Goal: Manage account settings

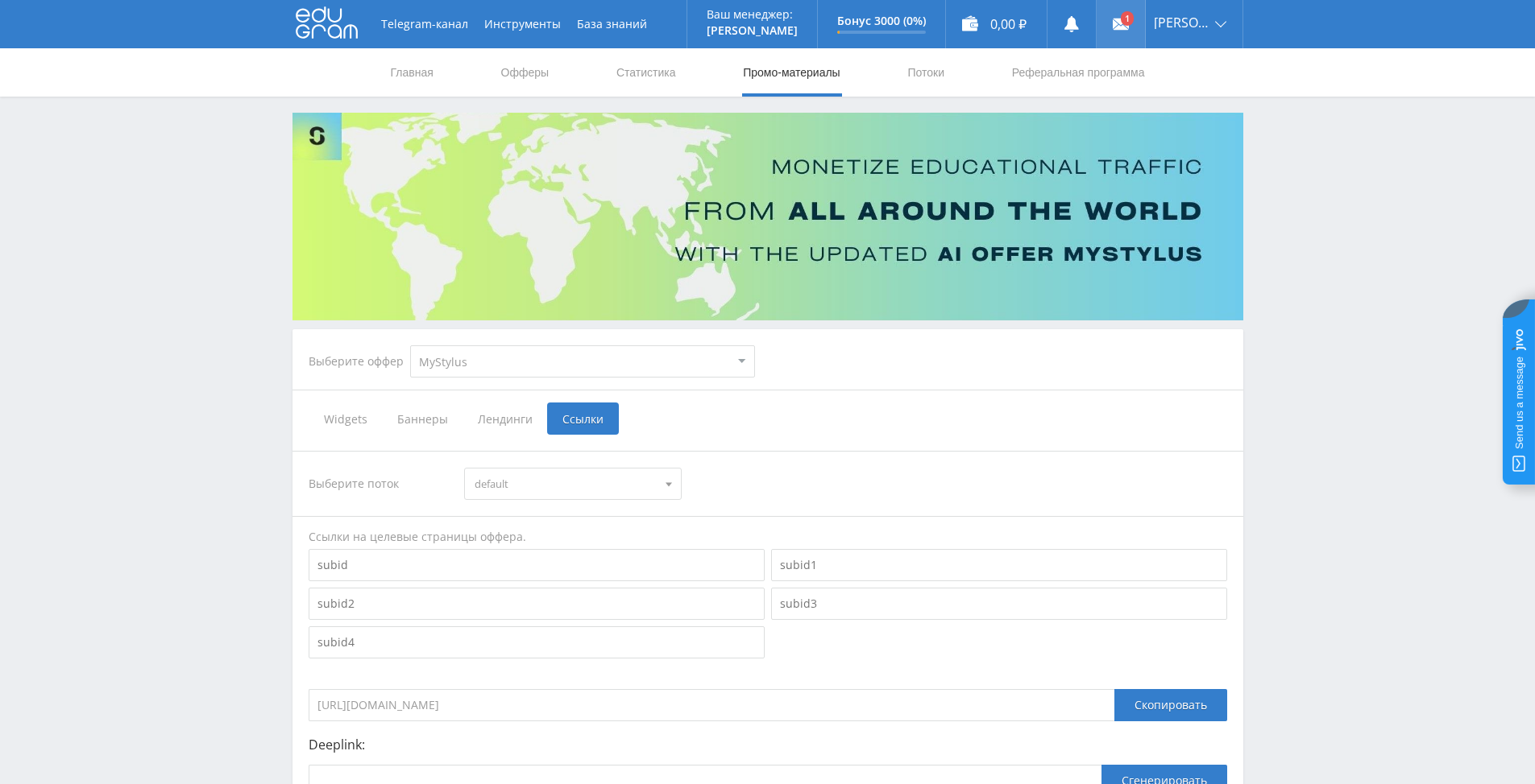
click at [1129, 18] on icon at bounding box center [1120, 23] width 16 height 16
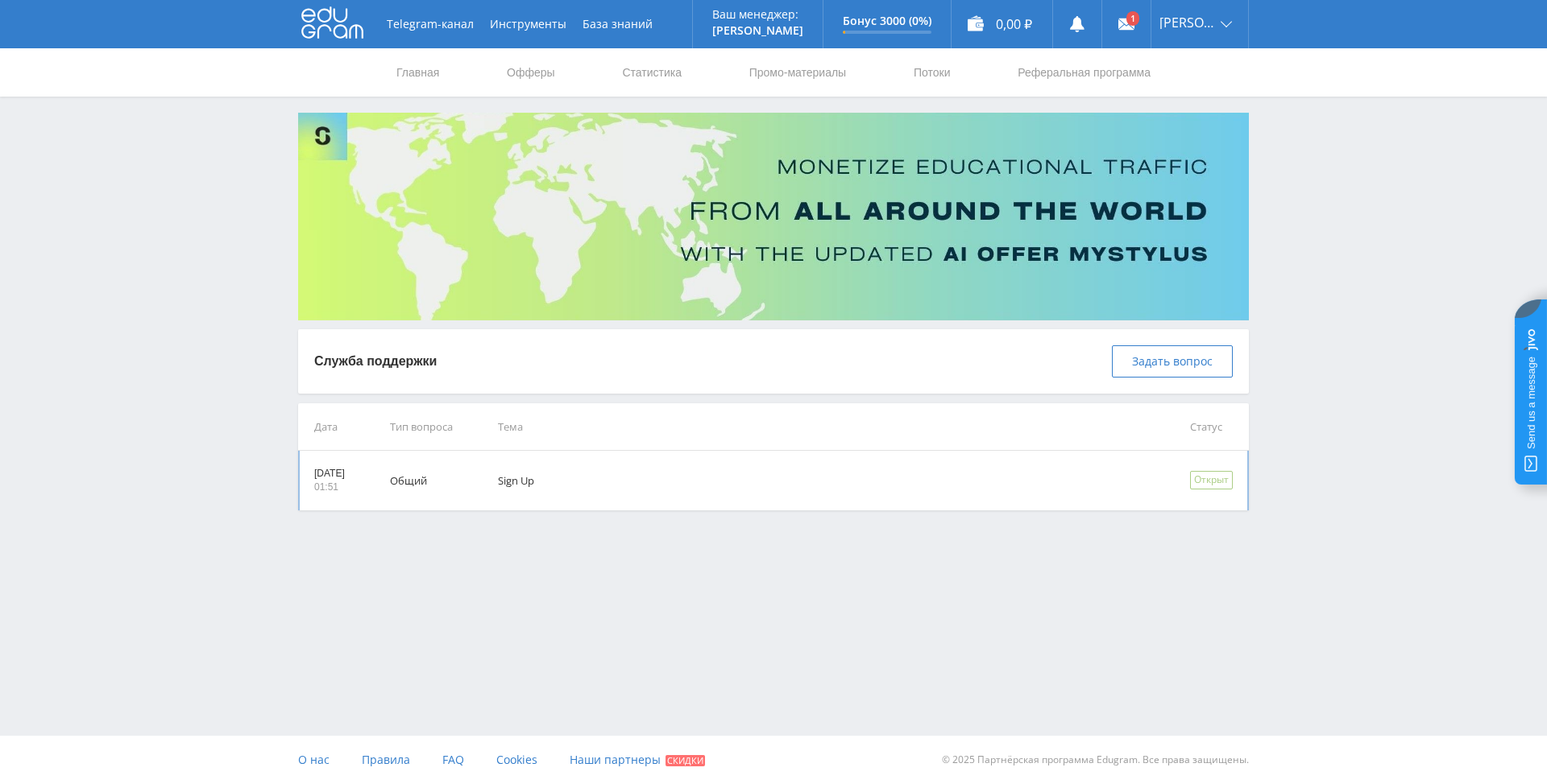
click at [541, 482] on td "Sign Up" at bounding box center [821, 480] width 692 height 59
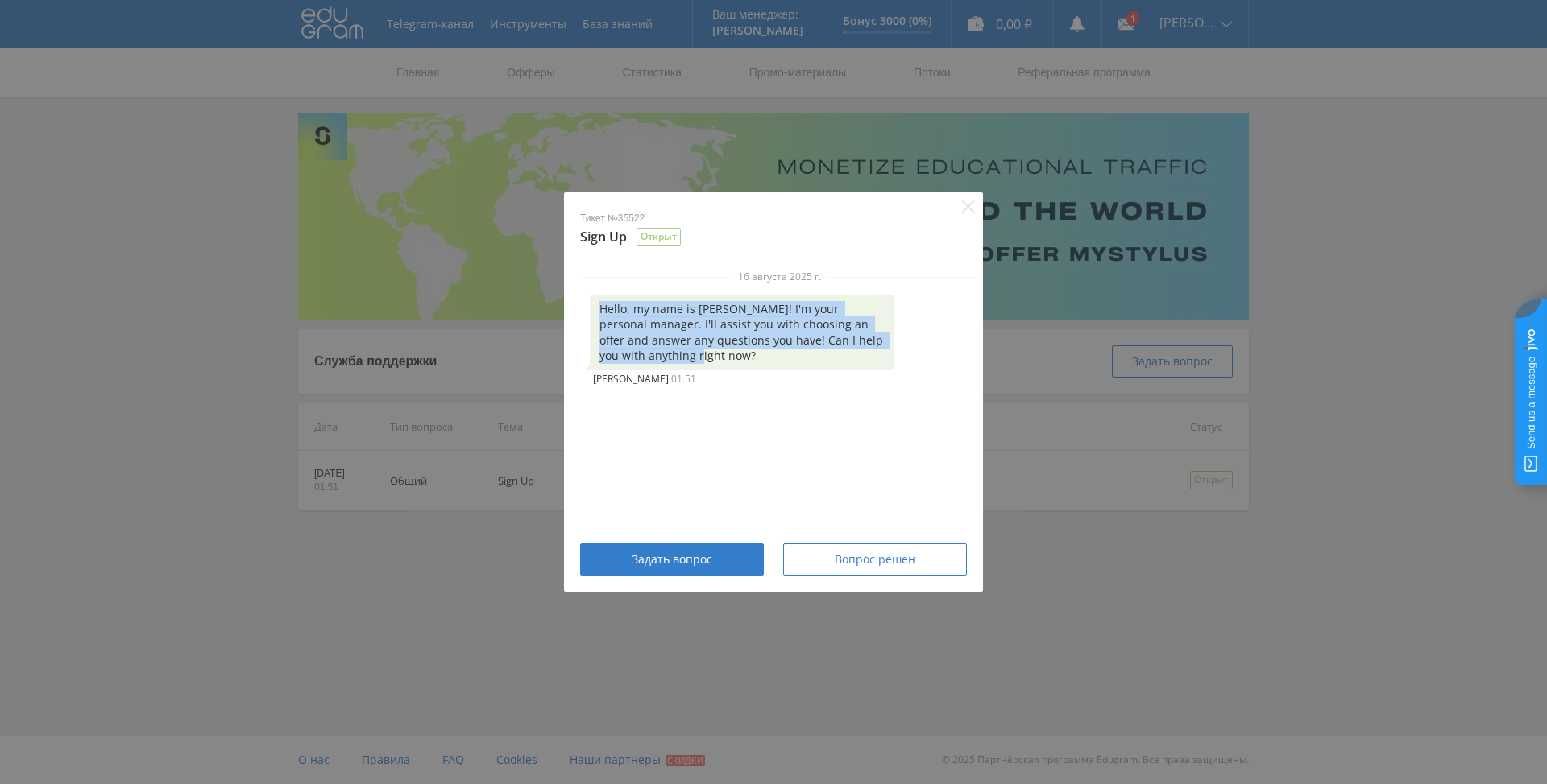
drag, startPoint x: 593, startPoint y: 304, endPoint x: 699, endPoint y: 356, distance: 118.1
click at [699, 356] on div "Hello, my name is Alex! I'm your personal manager. I'll assist you with choosin…" at bounding box center [742, 333] width 303 height 75
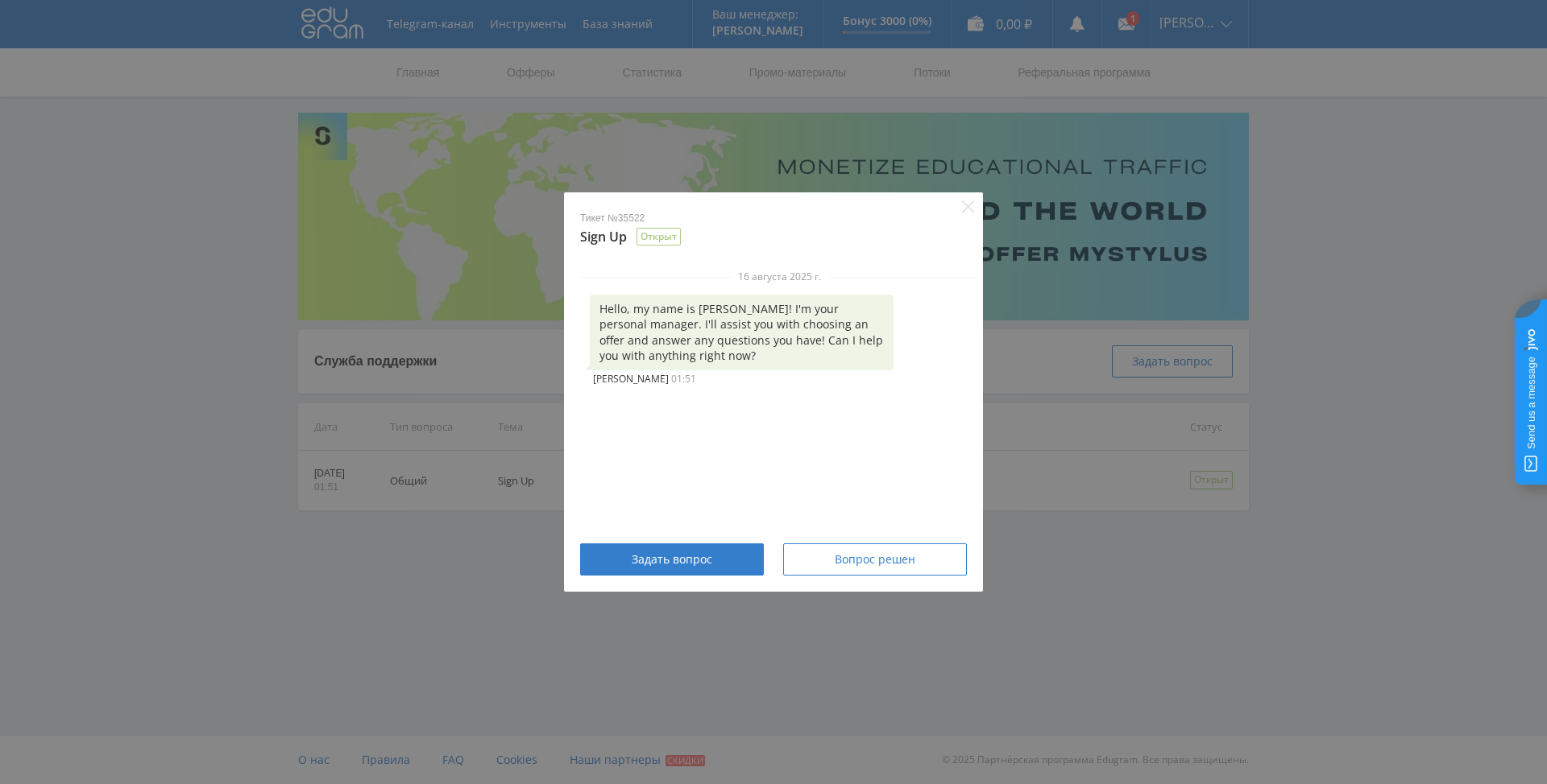
click at [595, 412] on div "16 августа 2025 г. Hello, my name is Alex! I'm your personal manager. I'll assi…" at bounding box center [779, 396] width 431 height 254
click at [878, 557] on span "Вопрос решен" at bounding box center [875, 559] width 80 height 13
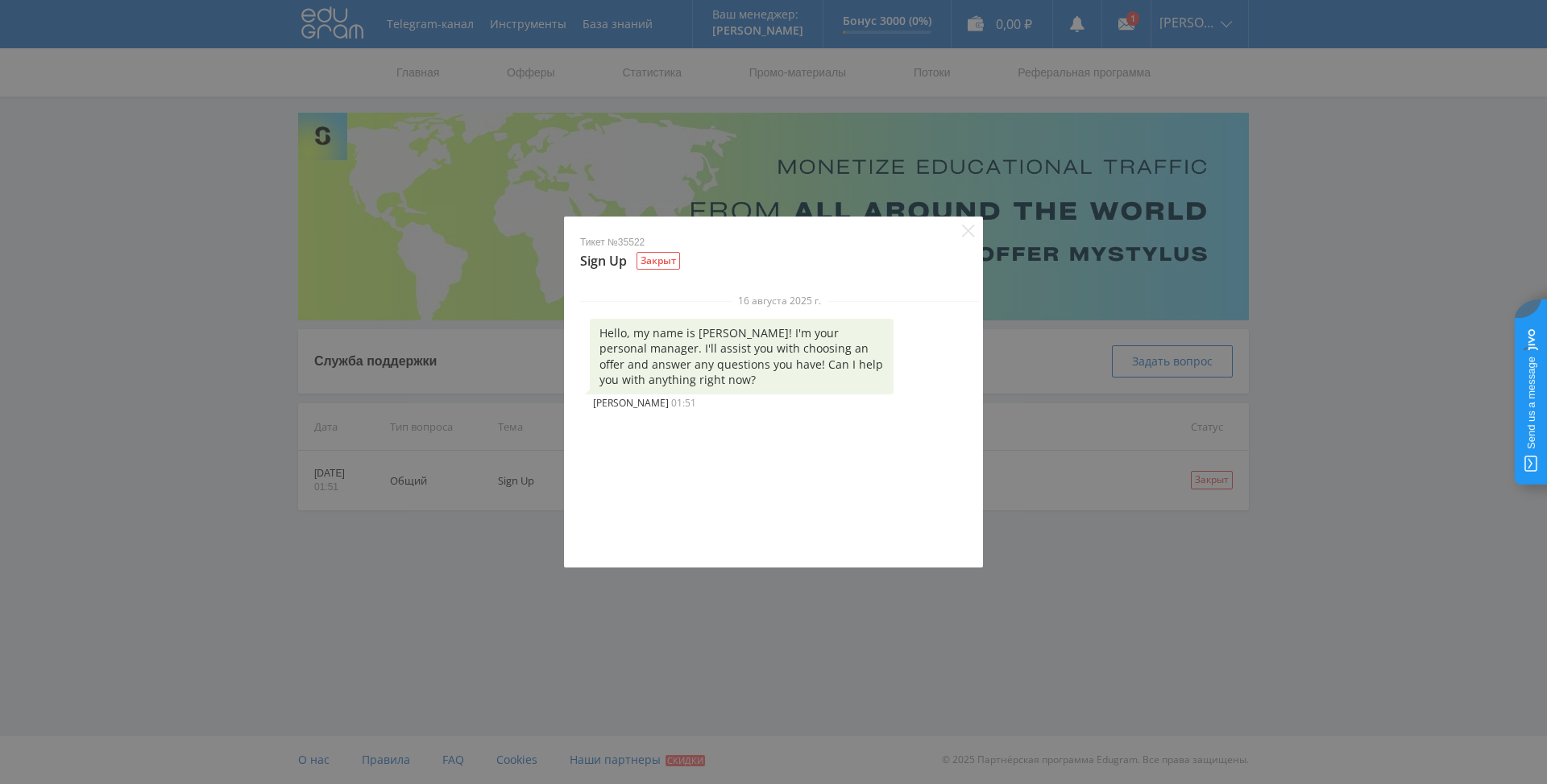
click at [1017, 434] on div "Тикет №35522 Sign Up Закрыт 16 августа 2025 г. Hello, my name is Alex! I'm your…" at bounding box center [774, 392] width 1547 height 784
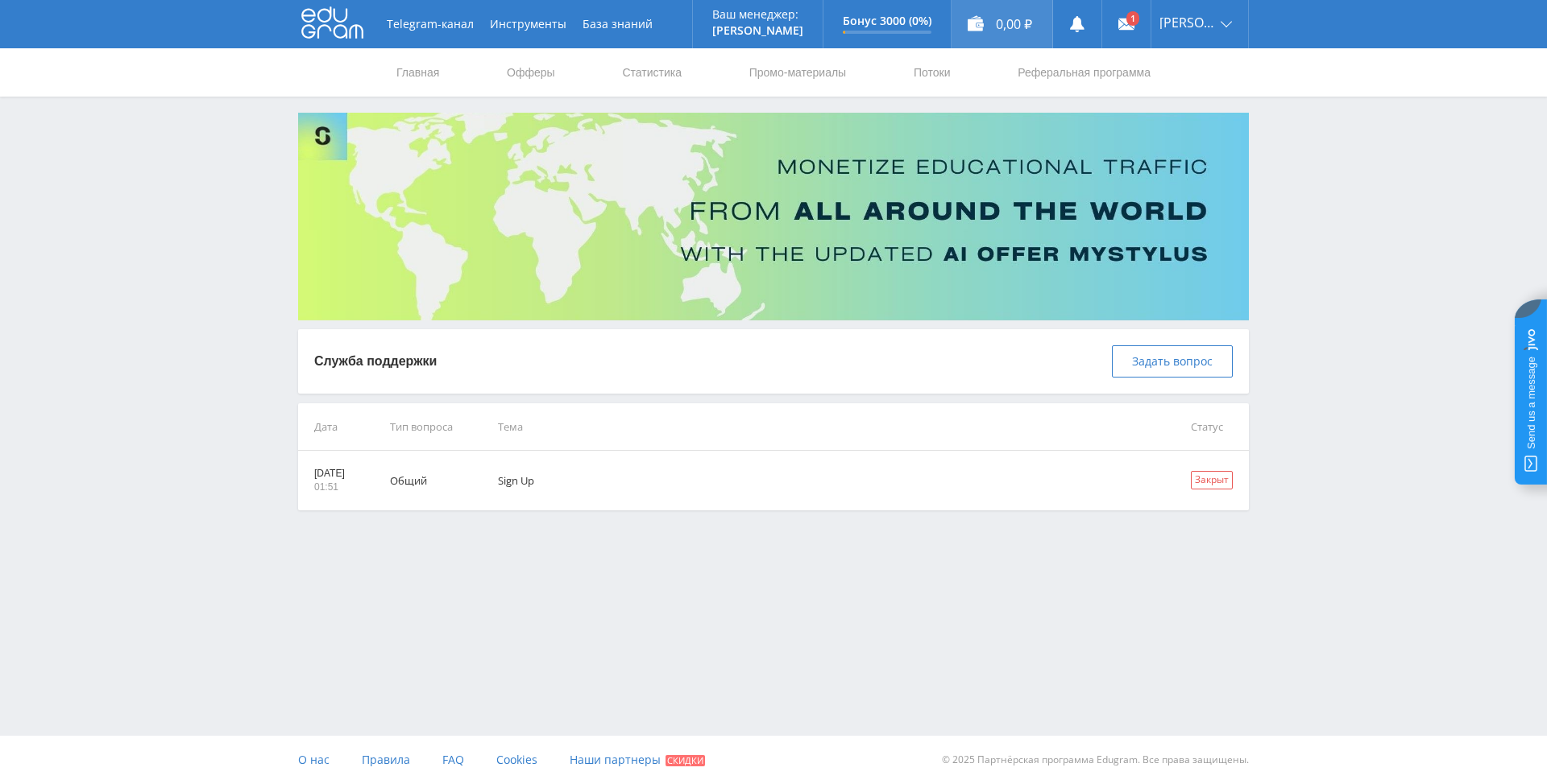
click at [1001, 17] on div "0,00 ₽" at bounding box center [1001, 24] width 101 height 49
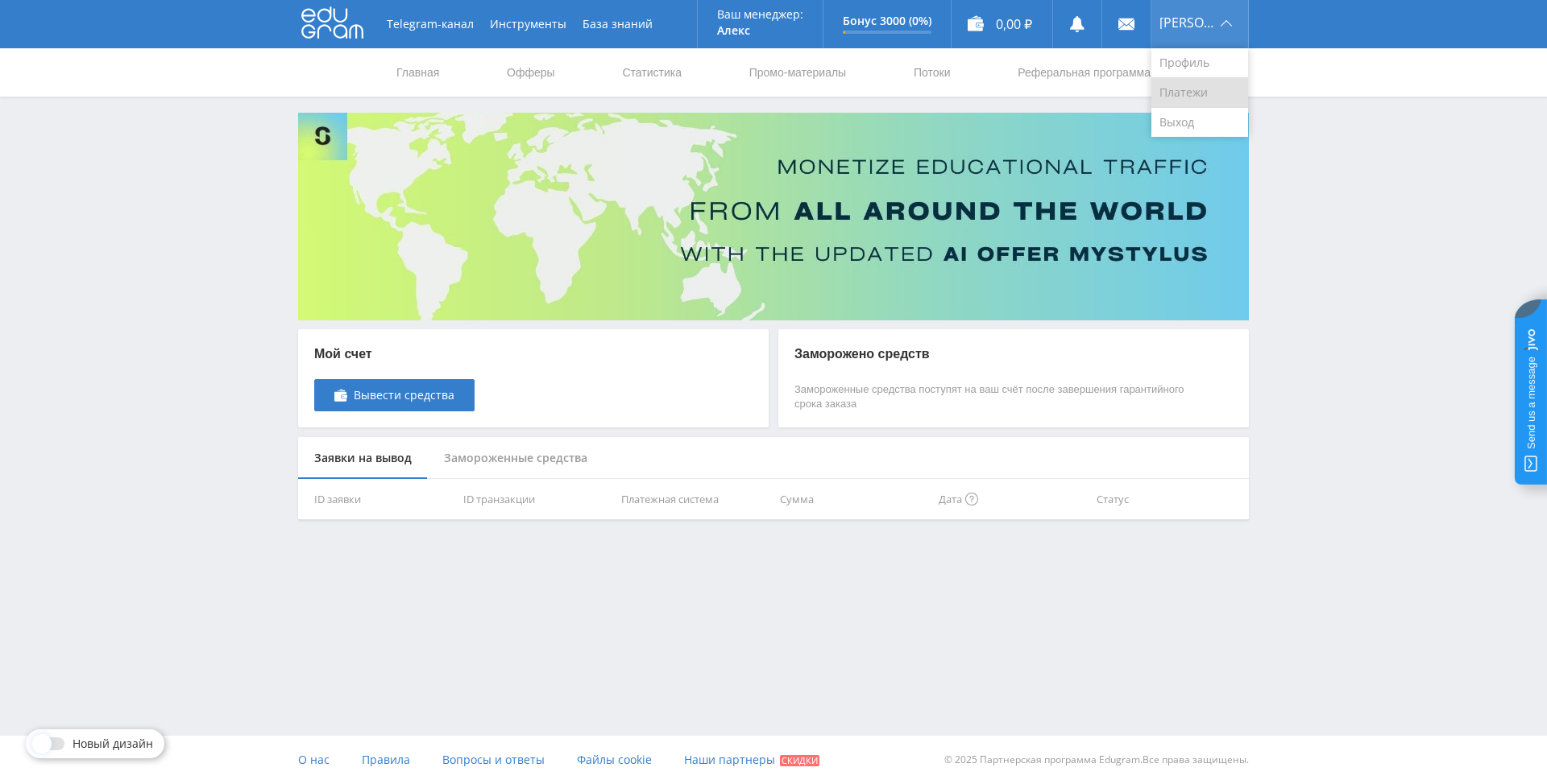
click at [1193, 89] on ya-tr-span "Платежи" at bounding box center [1183, 92] width 49 height 15
click at [1197, 56] on ya-tr-span "Профиль" at bounding box center [1184, 62] width 50 height 15
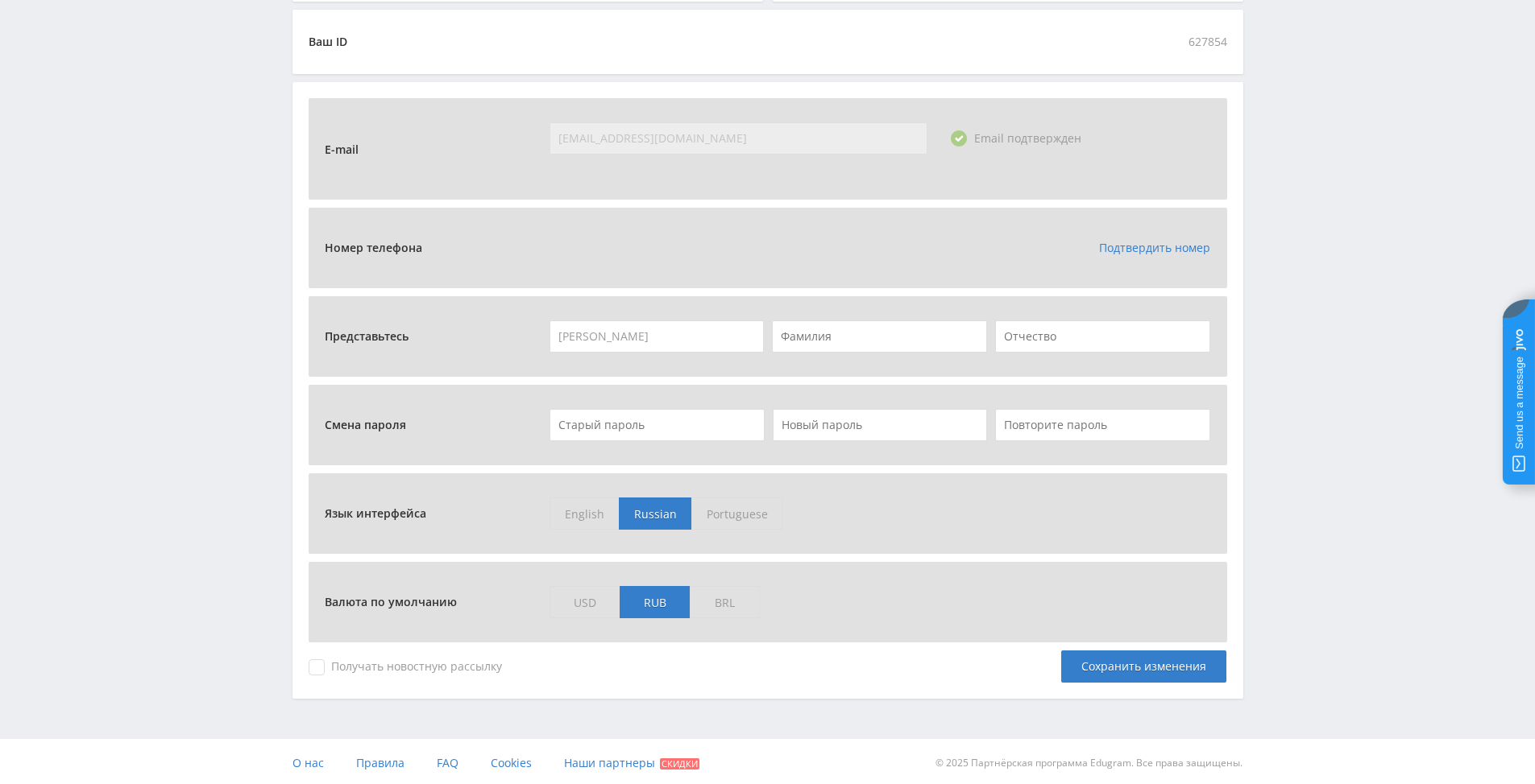
scroll to position [468, 0]
click at [592, 599] on span "USD" at bounding box center [585, 599] width 70 height 32
click at [0, 0] on input "USD" at bounding box center [0, 0] width 0 height 0
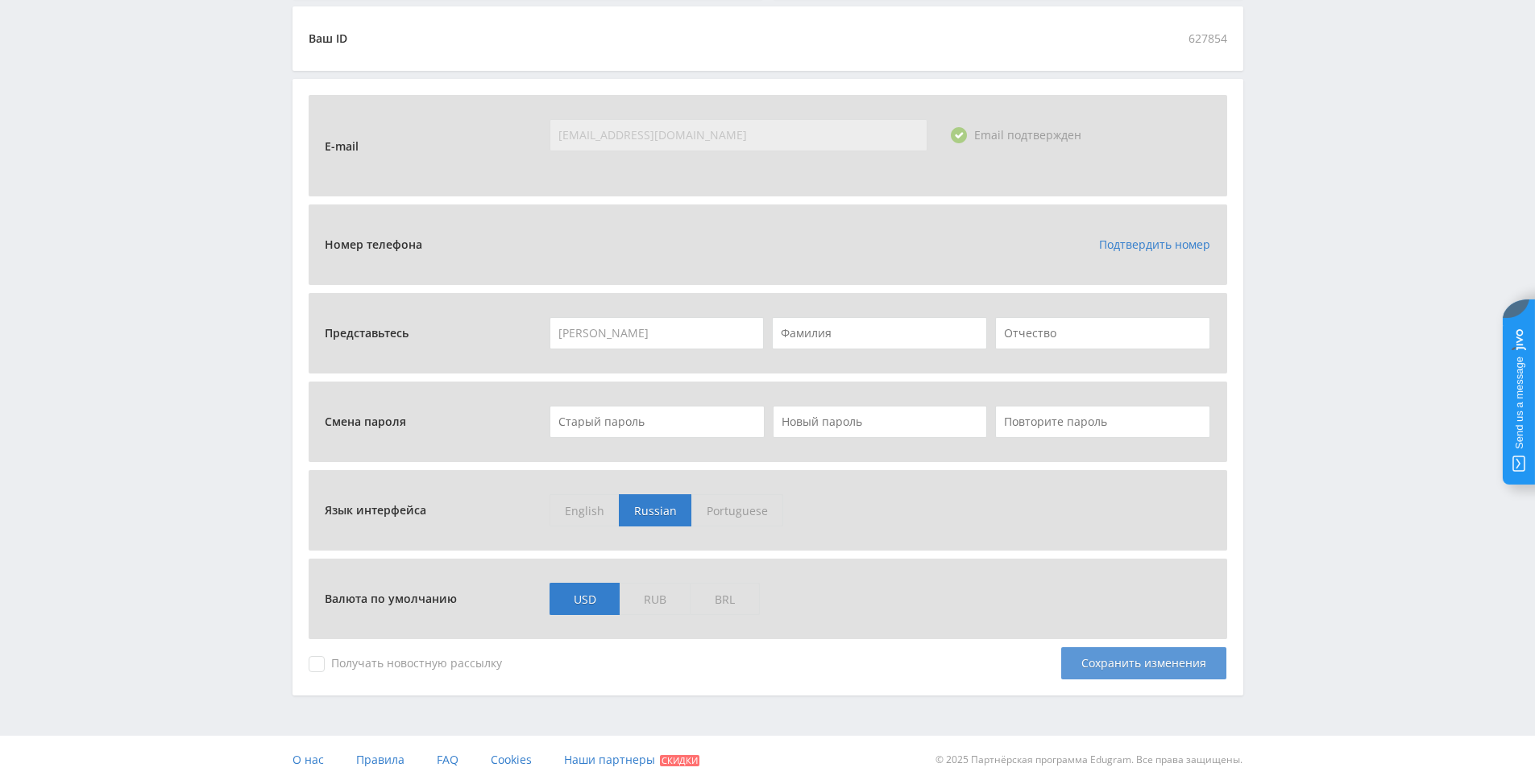
click at [1100, 662] on div "Сохранить изменения" at bounding box center [1143, 663] width 165 height 32
